Goal: Navigation & Orientation: Go to known website

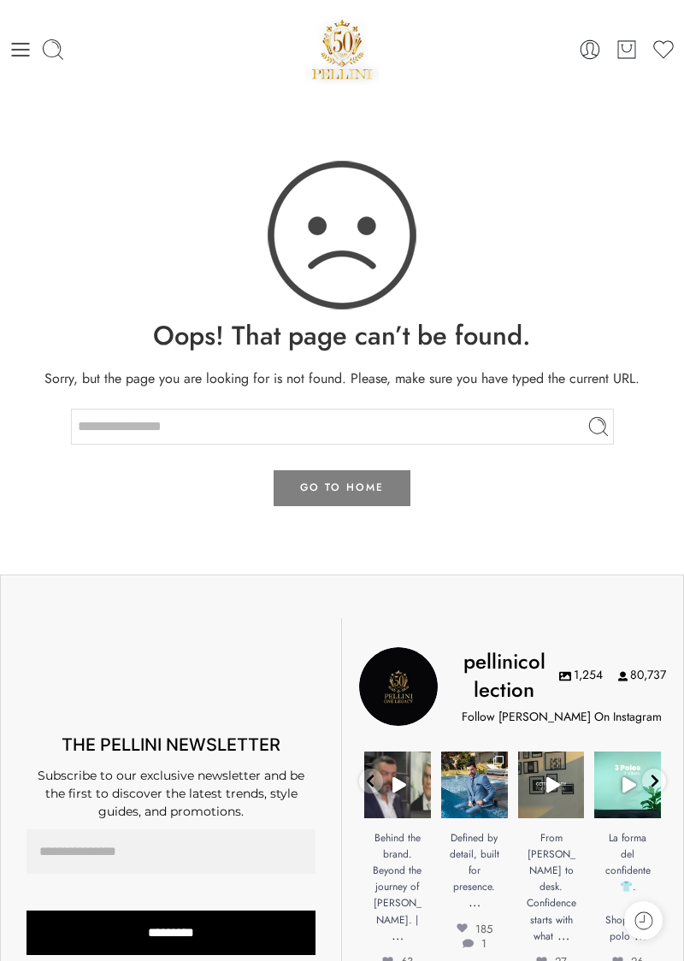
click at [330, 254] on img at bounding box center [342, 235] width 154 height 154
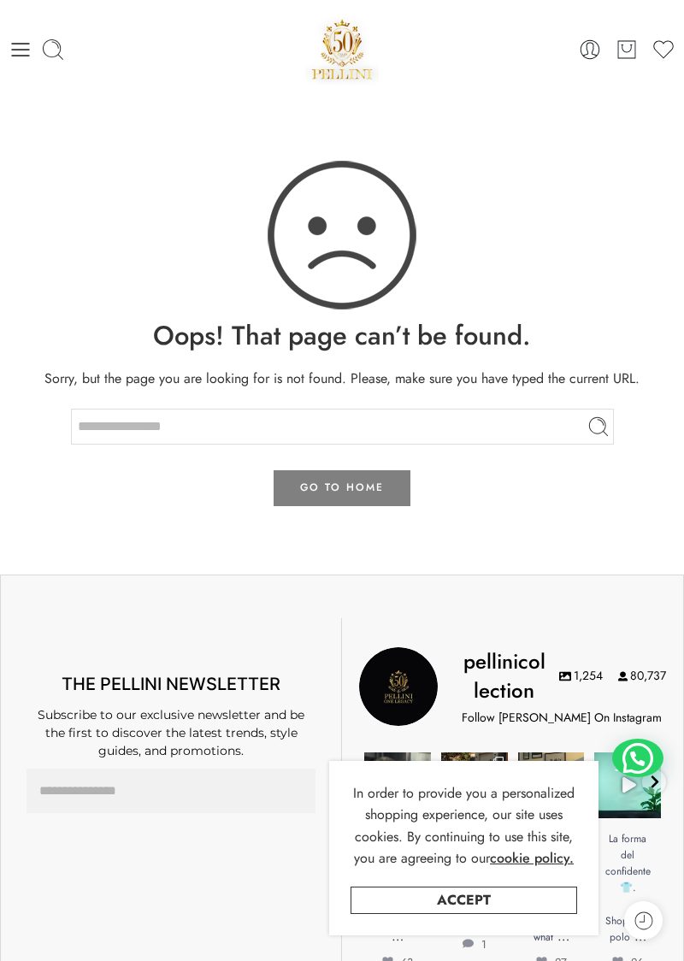
click at [602, 759] on link "Open" at bounding box center [627, 786] width 67 height 67
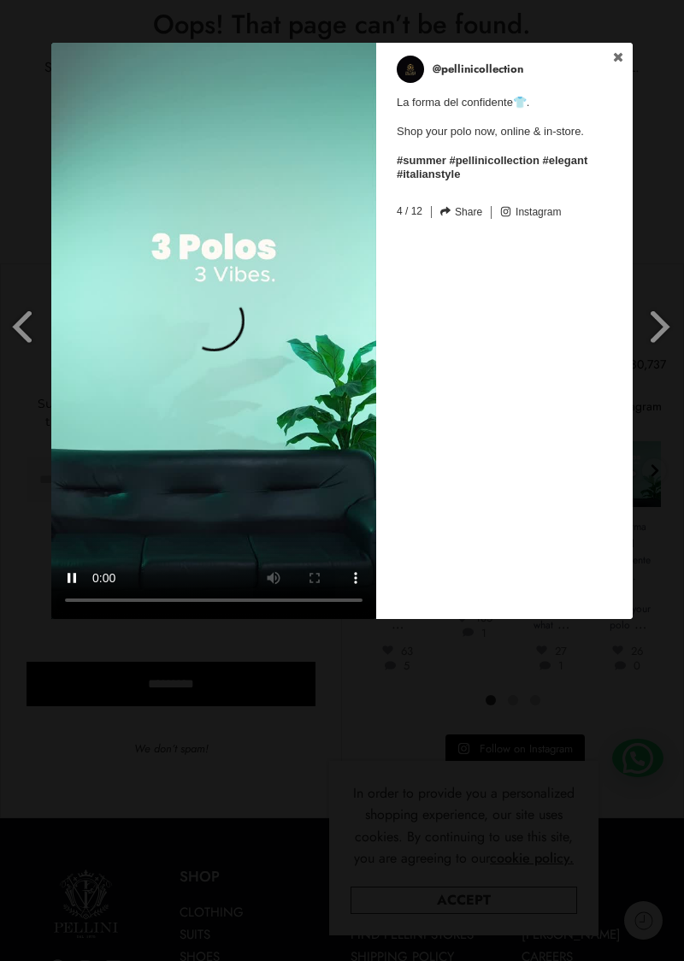
scroll to position [440, 0]
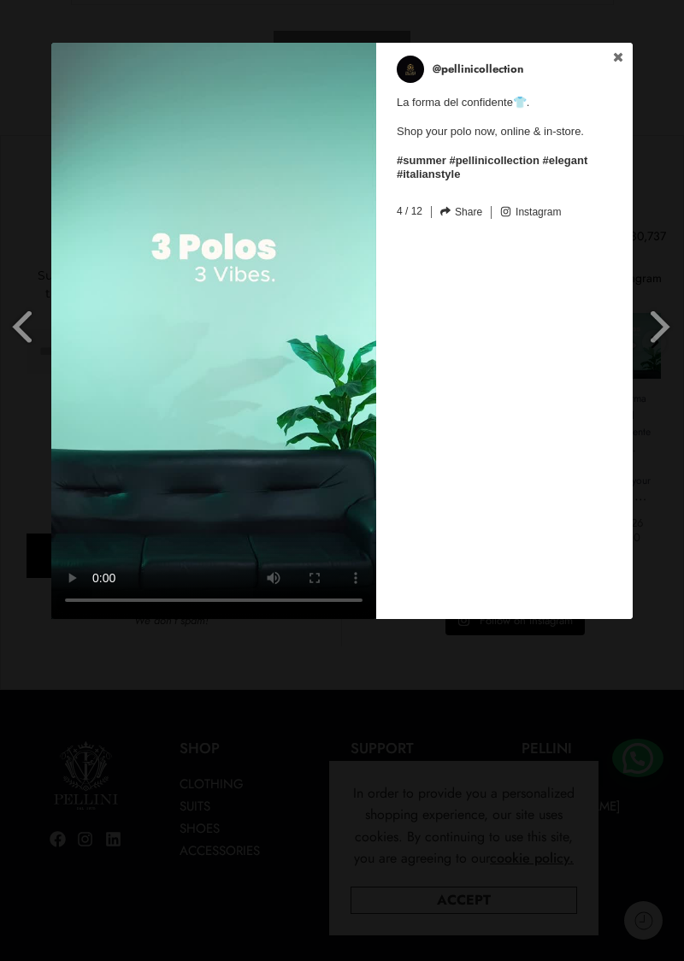
click at [585, 481] on div "@pellinicollection La forma del confidente👕. Shop your polo now, online & in-st…" at bounding box center [504, 331] width 257 height 576
click at [683, 362] on link "Next Slide" at bounding box center [671, 302] width 43 height 519
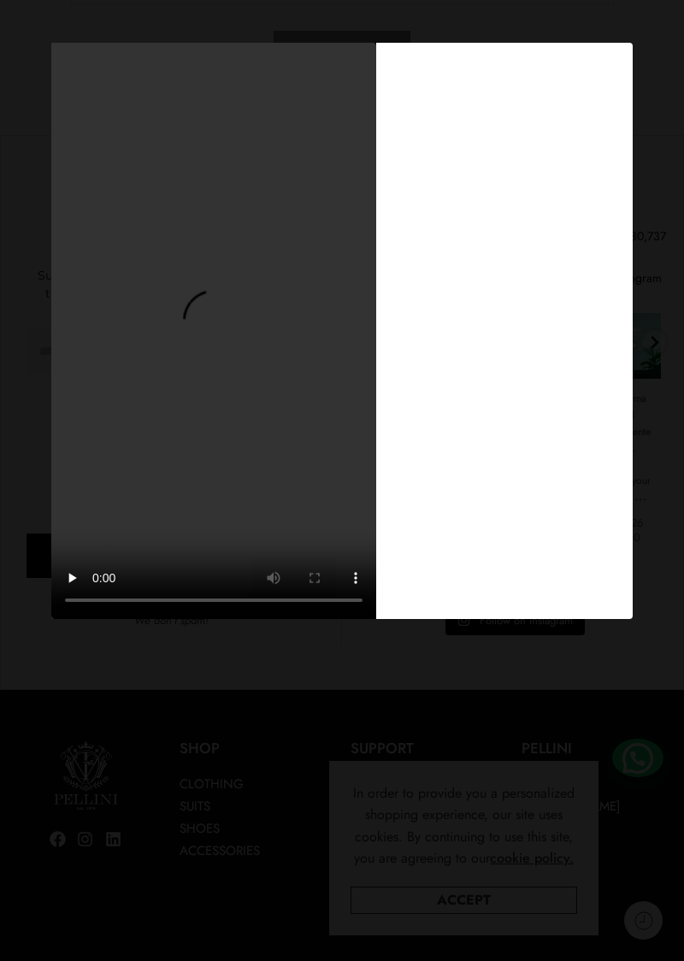
click at [667, 319] on div "Previous Slide Next Slide @pellinicollection La forma del confidente👕. Shop you…" at bounding box center [342, 333] width 684 height 581
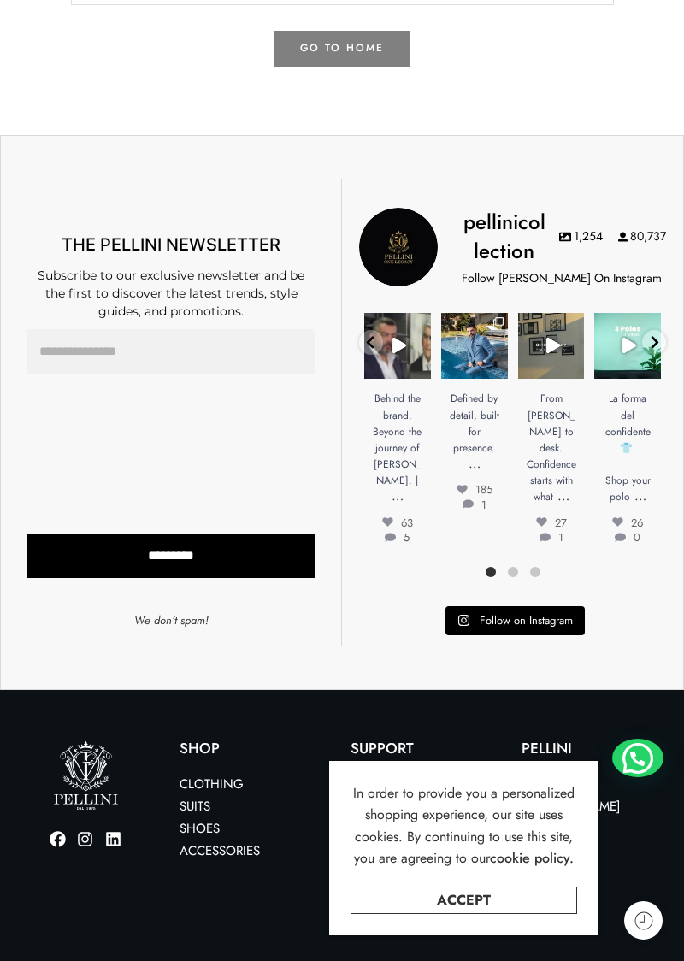
click at [378, 337] on link "Open" at bounding box center [397, 346] width 67 height 67
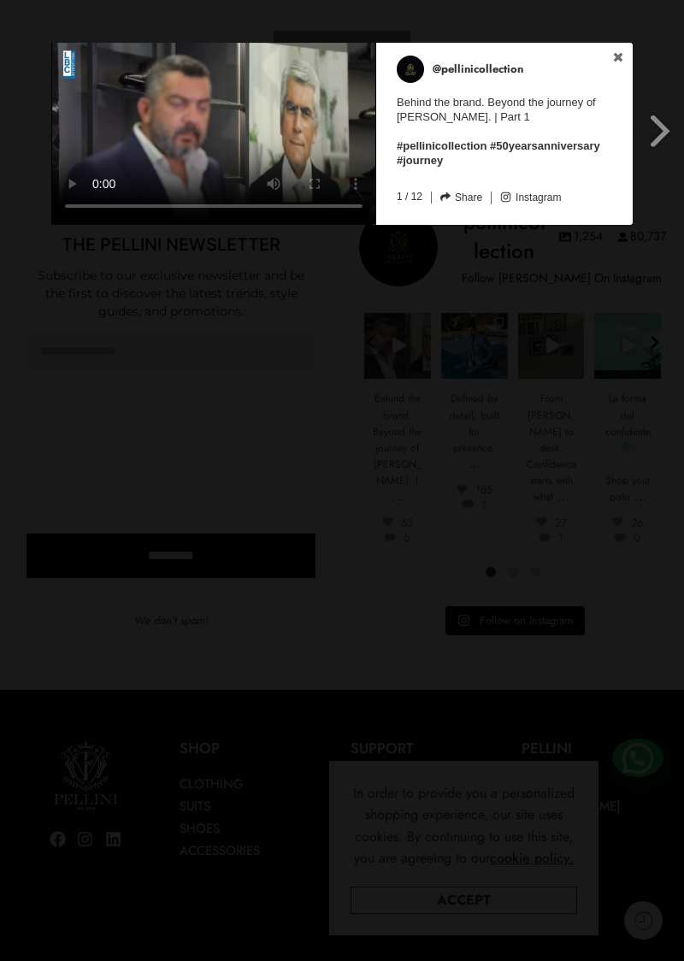
click at [210, 231] on div at bounding box center [342, 296] width 684 height 1473
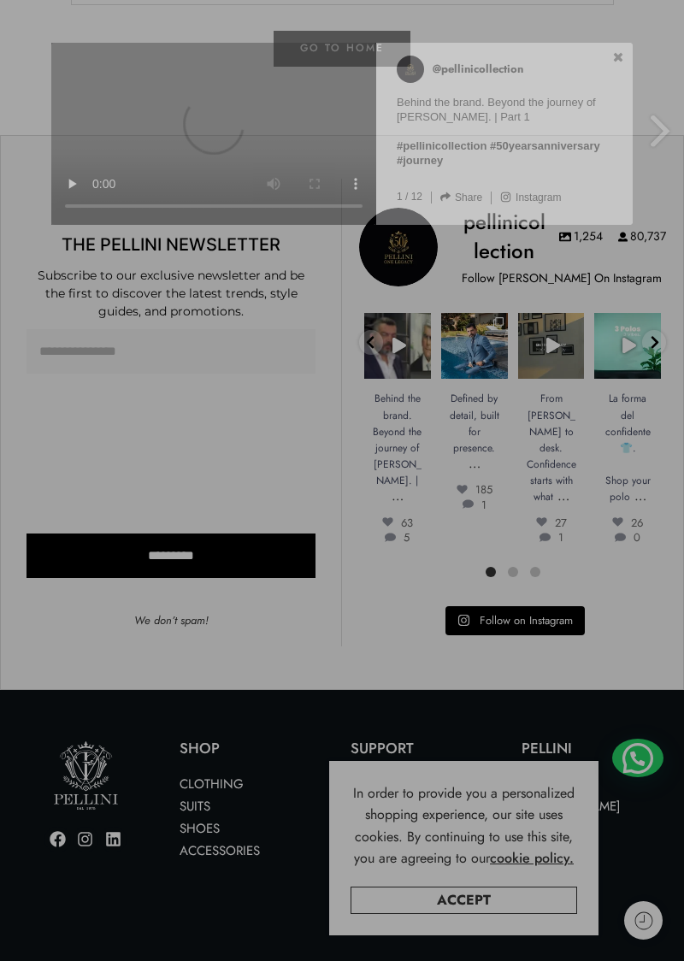
click at [253, 236] on div at bounding box center [342, 296] width 684 height 1473
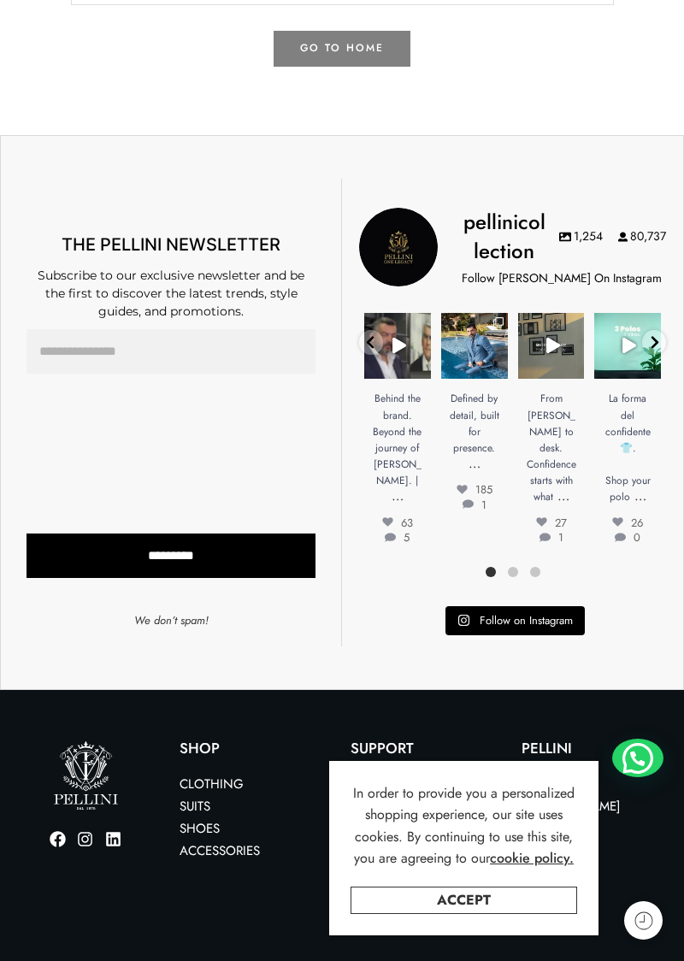
click at [260, 284] on span "Subscribe to our exclusive newsletter and be the first to discover the latest t…" at bounding box center [171, 293] width 267 height 51
